Goal: Task Accomplishment & Management: Complete application form

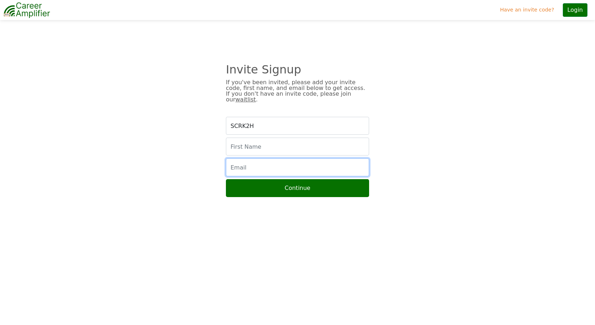
click at [262, 158] on input "email" at bounding box center [297, 167] width 143 height 18
click at [260, 140] on input "text" at bounding box center [297, 146] width 143 height 18
type input "Michael"
type input "iammichaelpatten@gmail.com"
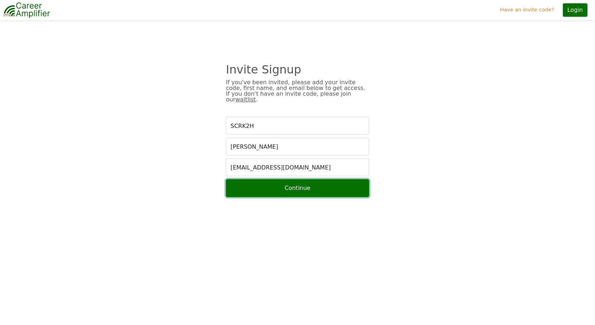
click at [266, 184] on button "Continue" at bounding box center [297, 188] width 143 height 18
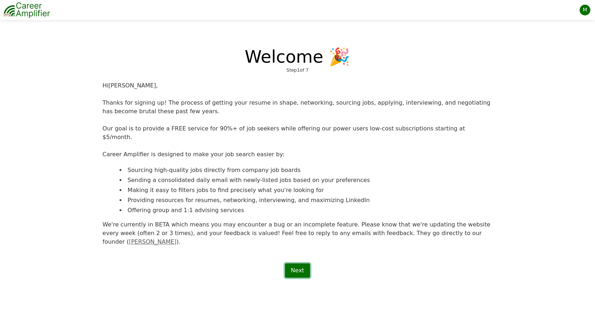
click at [298, 263] on link "Next" at bounding box center [297, 270] width 25 height 14
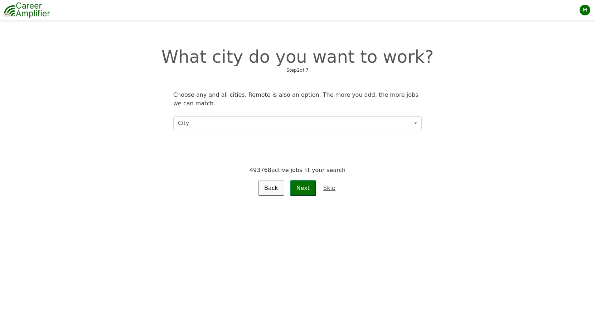
click at [218, 122] on button "City" at bounding box center [297, 123] width 248 height 14
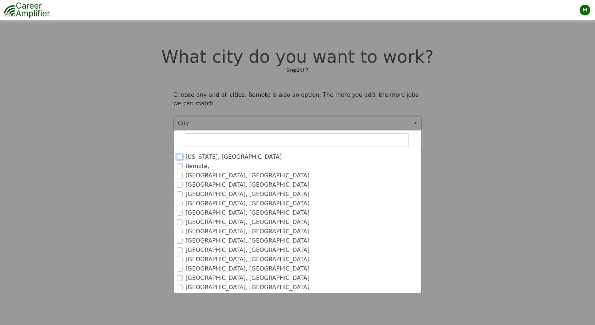
click at [177, 157] on input "[US_STATE], [GEOGRAPHIC_DATA]" at bounding box center [180, 157] width 6 height 6
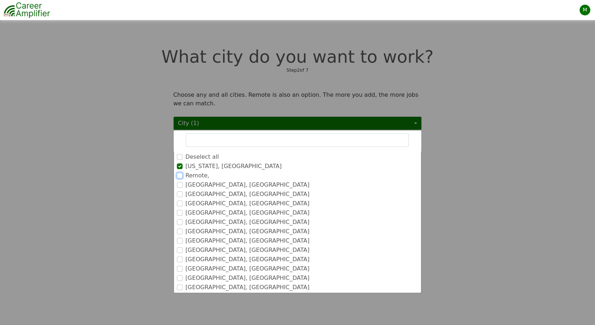
click at [180, 175] on input "Remote," at bounding box center [180, 175] width 6 height 6
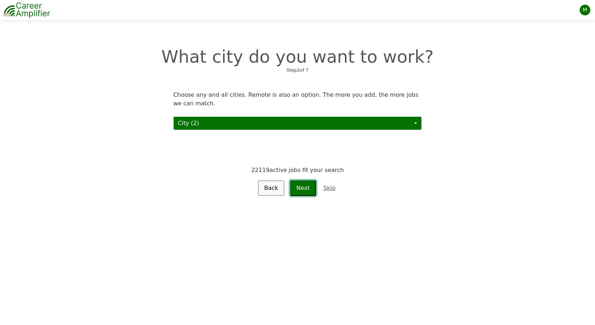
click at [307, 187] on button "Next" at bounding box center [303, 188] width 26 height 16
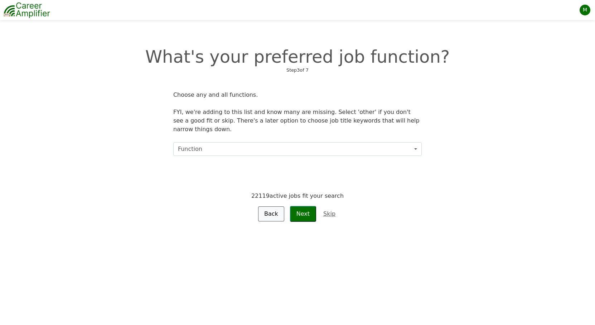
click at [230, 144] on button "Function" at bounding box center [297, 149] width 248 height 14
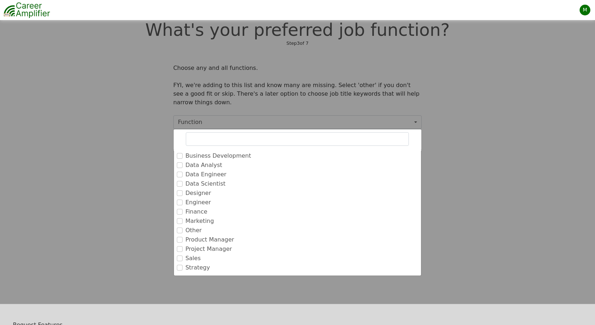
scroll to position [30, 0]
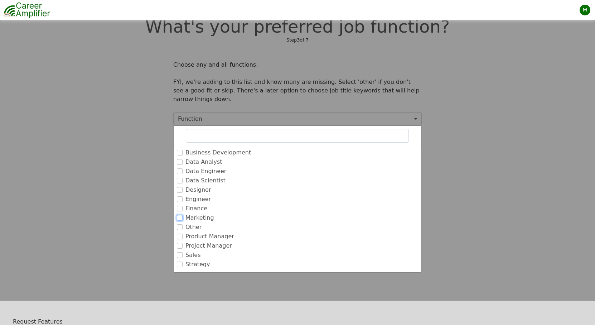
click at [181, 215] on input "Marketing" at bounding box center [180, 218] width 6 height 6
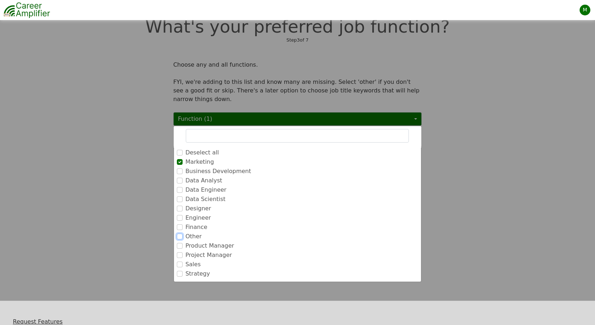
click at [180, 233] on input "Other" at bounding box center [180, 236] width 6 height 6
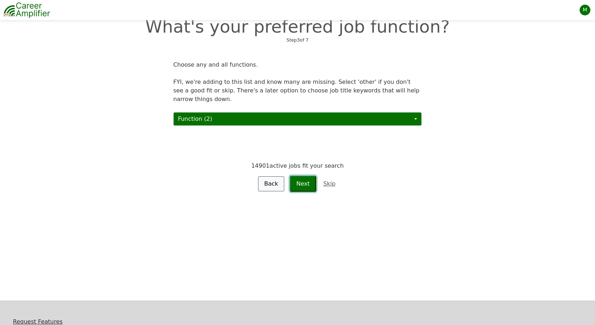
click at [307, 176] on button "Next" at bounding box center [303, 184] width 26 height 16
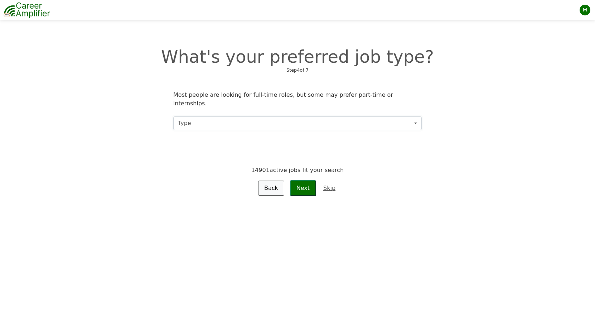
click at [211, 118] on button "Type" at bounding box center [297, 123] width 248 height 14
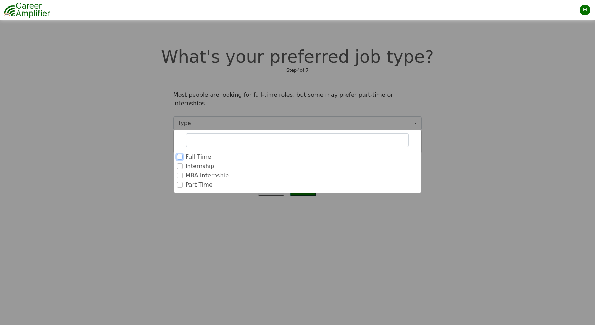
click at [177, 154] on input "Full Time" at bounding box center [180, 157] width 6 height 6
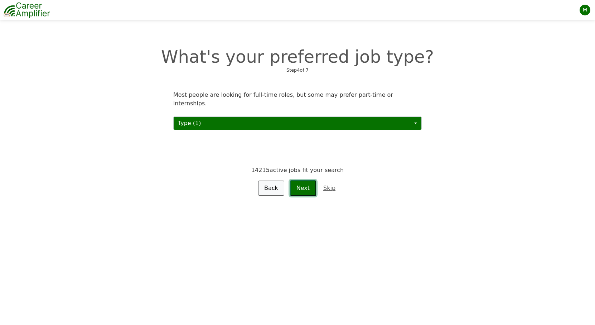
click at [311, 181] on button "Next" at bounding box center [303, 188] width 26 height 16
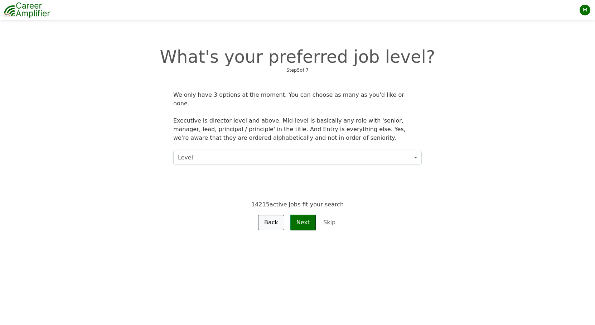
click at [220, 151] on button "Level" at bounding box center [297, 158] width 248 height 14
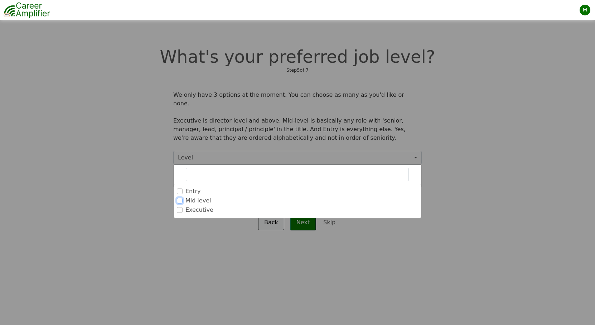
click at [179, 198] on input "Mid level" at bounding box center [180, 201] width 6 height 6
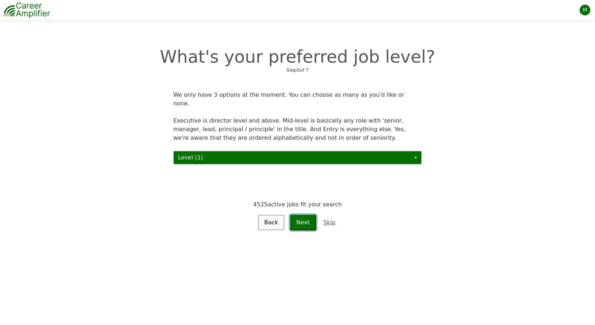
click at [303, 214] on button "Next" at bounding box center [303, 222] width 26 height 16
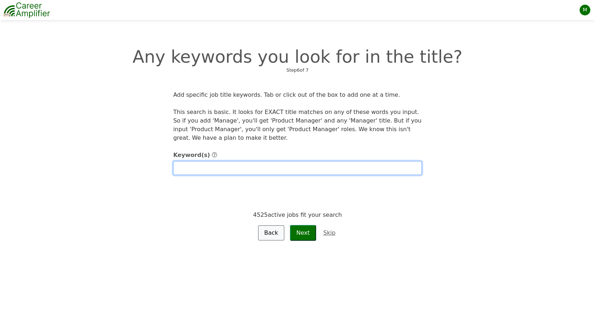
click at [223, 169] on input "text" at bounding box center [297, 168] width 248 height 14
type input "'video editor'"
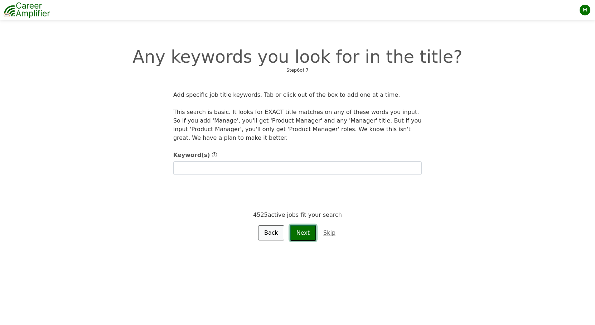
click at [305, 234] on button "Next" at bounding box center [303, 233] width 26 height 16
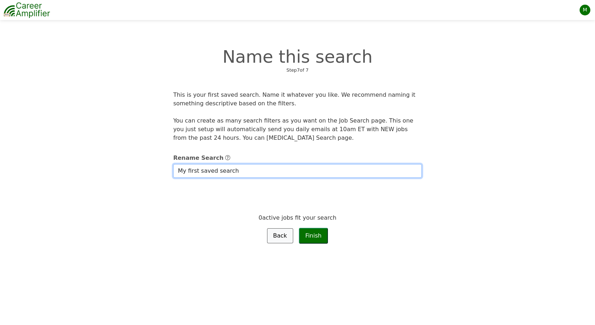
click at [193, 170] on input "My first saved search" at bounding box center [297, 171] width 248 height 14
drag, startPoint x: 235, startPoint y: 173, endPoint x: 206, endPoint y: 158, distance: 32.6
click at [207, 158] on div "Rename Search My first saved search" at bounding box center [297, 166] width 248 height 24
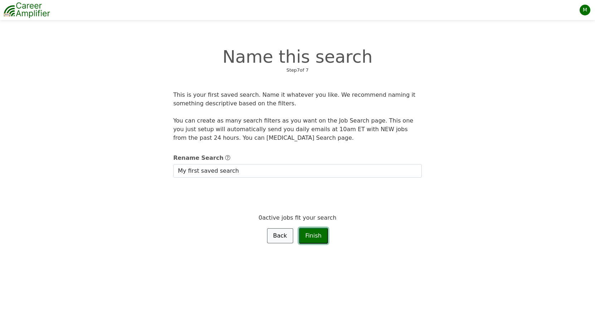
click at [315, 234] on button "Finish" at bounding box center [313, 236] width 29 height 16
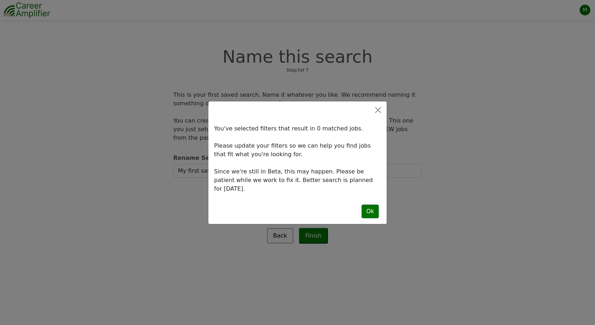
click at [372, 209] on button "Ok" at bounding box center [369, 211] width 17 height 14
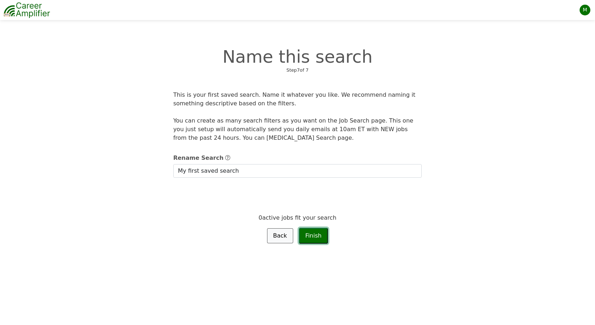
click at [321, 234] on button "Finish" at bounding box center [313, 236] width 29 height 16
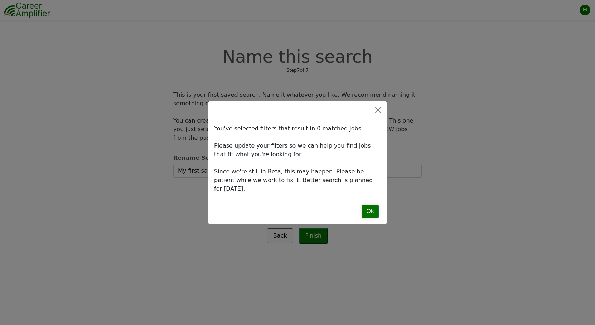
click at [372, 209] on button "Ok" at bounding box center [369, 211] width 17 height 14
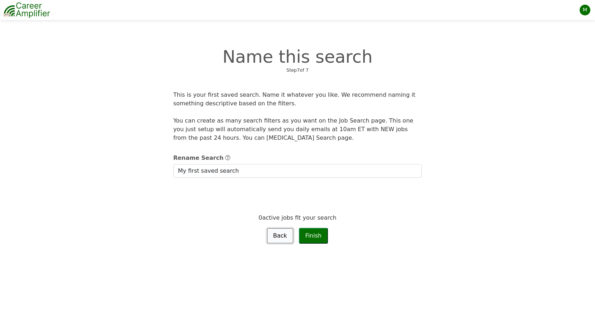
click at [282, 236] on link "Back" at bounding box center [280, 235] width 26 height 15
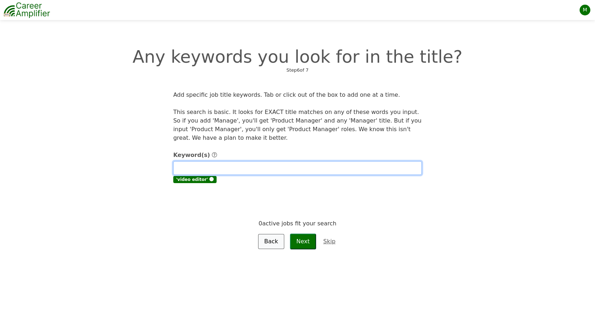
click at [196, 165] on input "text" at bounding box center [297, 168] width 248 height 14
type input "producer"
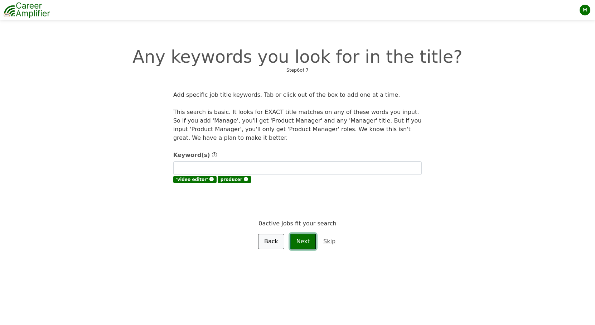
click at [303, 243] on button "Next" at bounding box center [303, 241] width 26 height 16
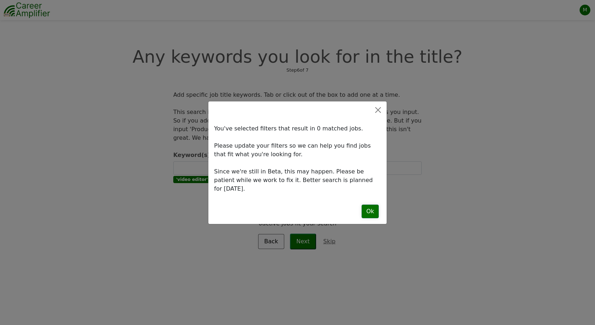
click at [372, 208] on button "Ok" at bounding box center [369, 211] width 17 height 14
